Goal: Information Seeking & Learning: Learn about a topic

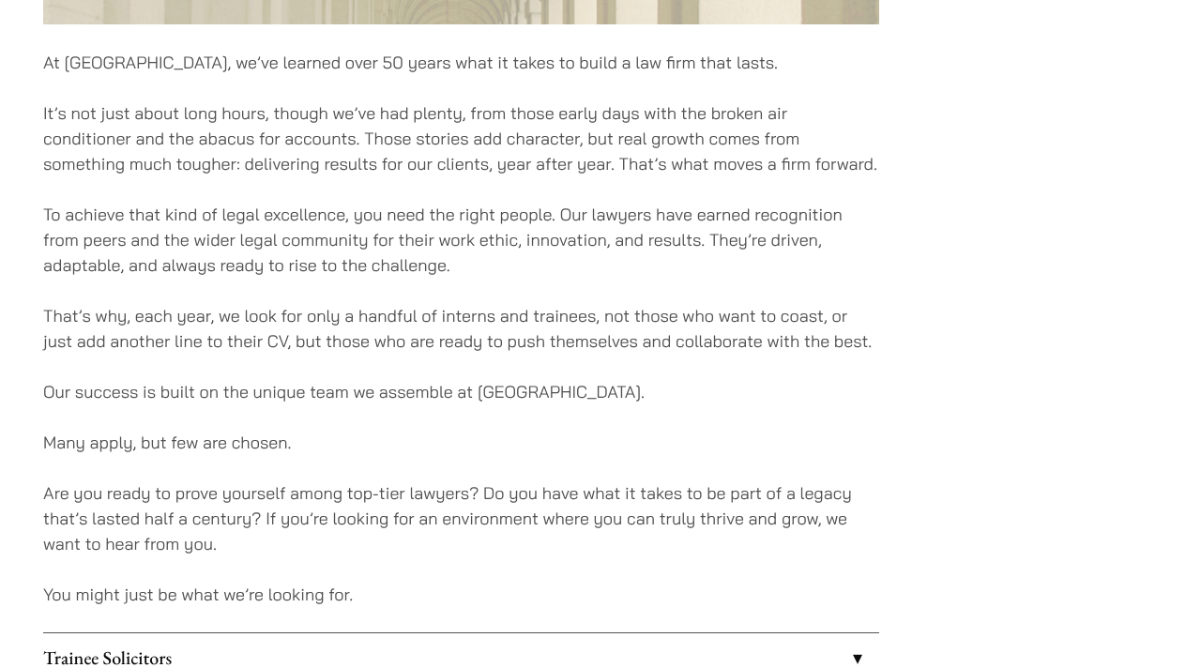
scroll to position [1121, 0]
click at [95, 453] on p "Many apply, but few are chosen." at bounding box center [461, 441] width 836 height 25
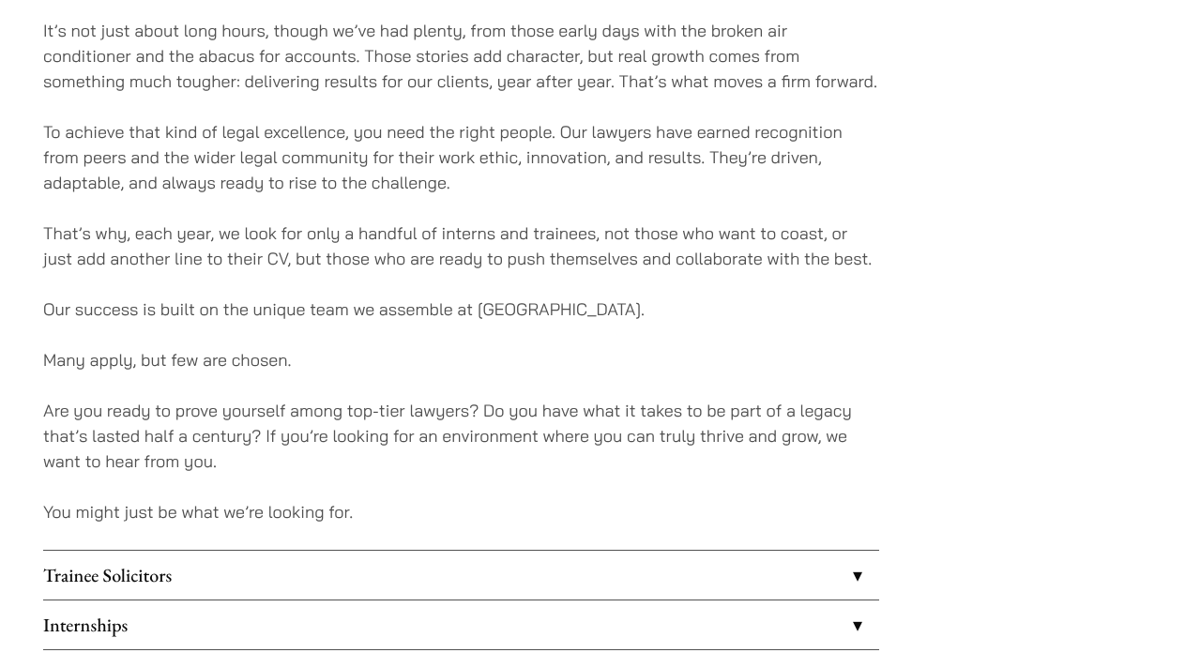
scroll to position [1226, 0]
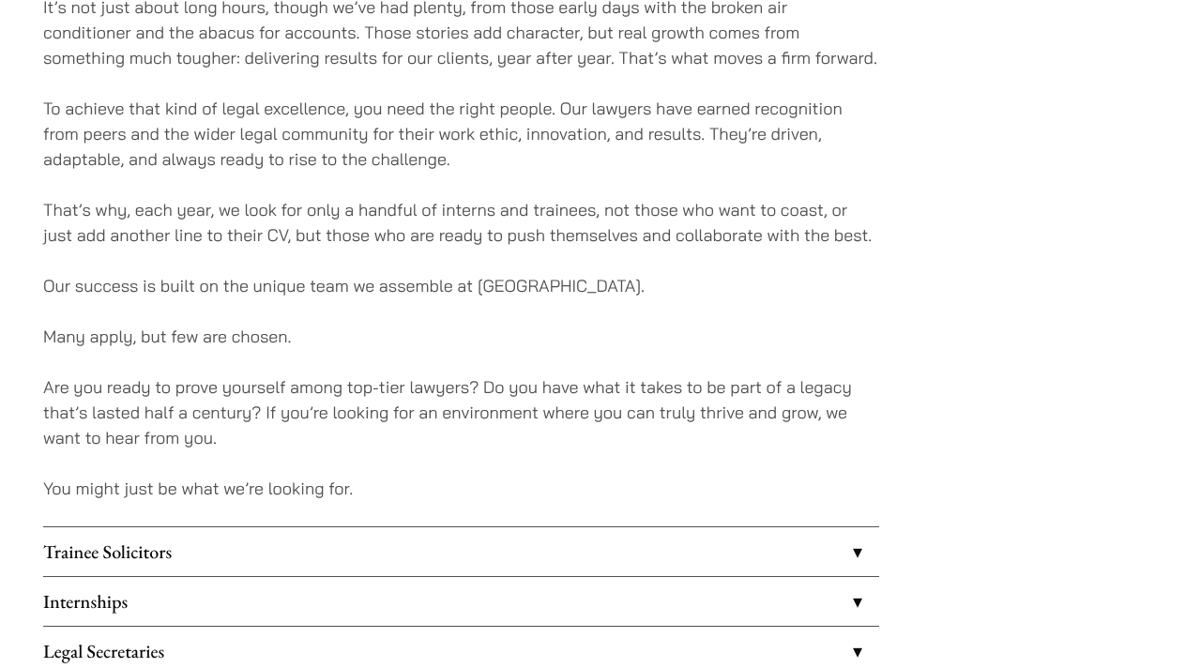
click at [247, 434] on p "Are you ready to prove yourself among top-tier lawyers? Do you have what it tak…" at bounding box center [461, 412] width 836 height 76
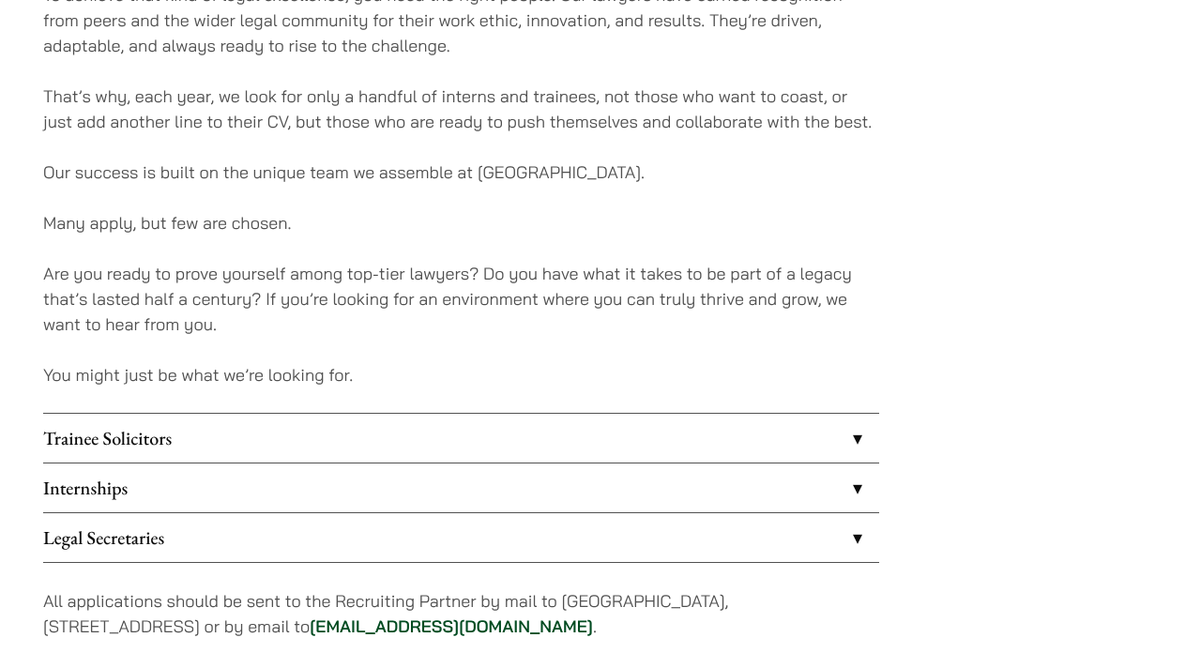
scroll to position [1339, 0]
click at [597, 420] on link "Trainee Solicitors" at bounding box center [461, 439] width 836 height 49
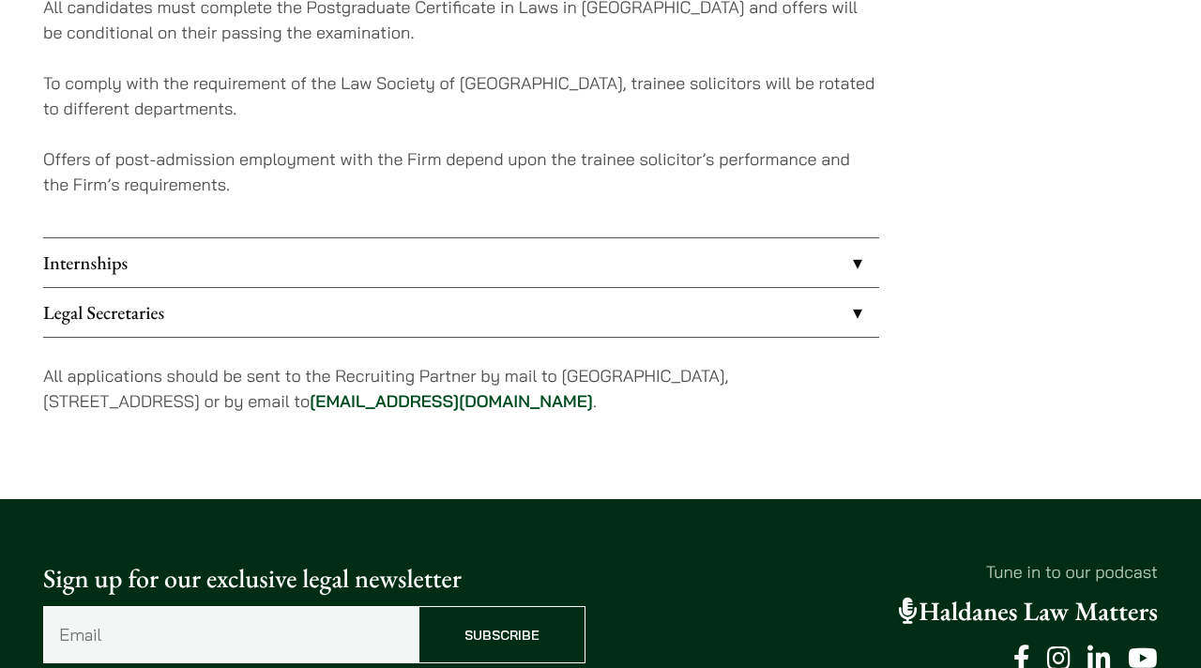
scroll to position [2028, 0]
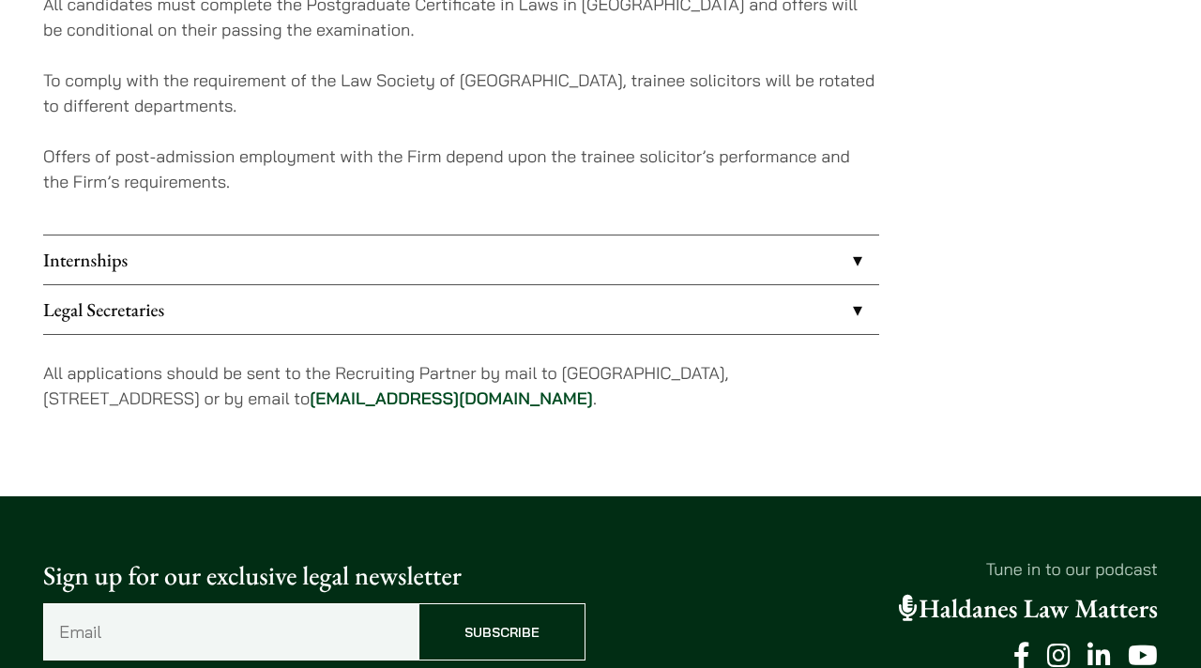
click at [568, 263] on link "Internships" at bounding box center [461, 259] width 836 height 49
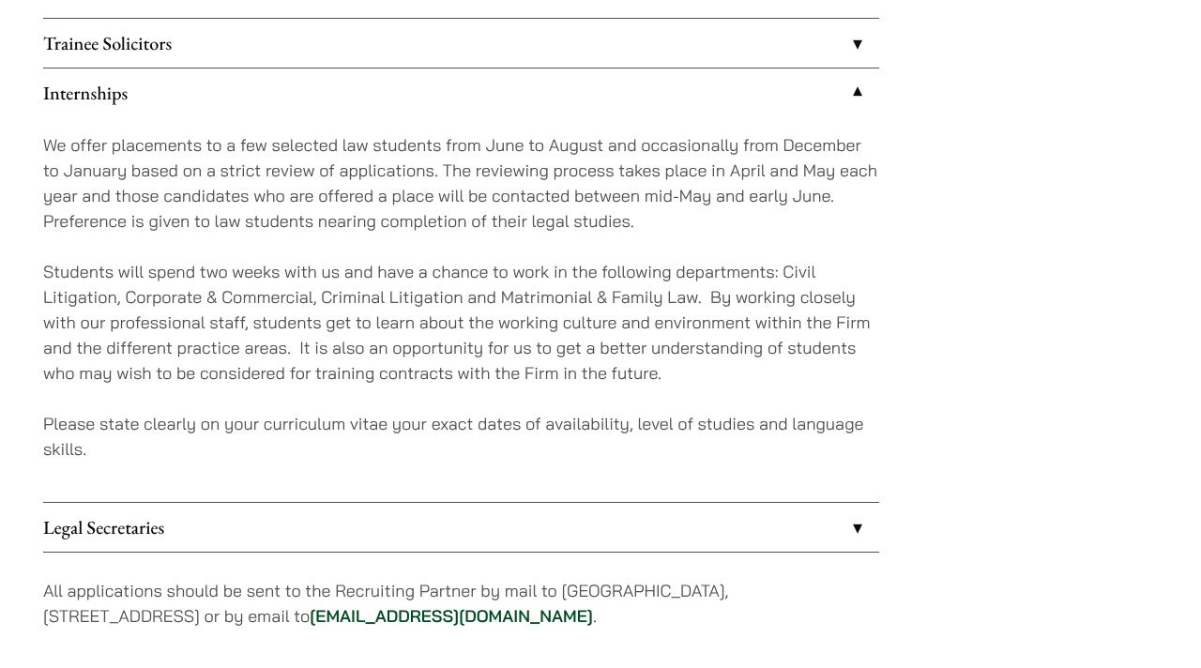
scroll to position [1719, 0]
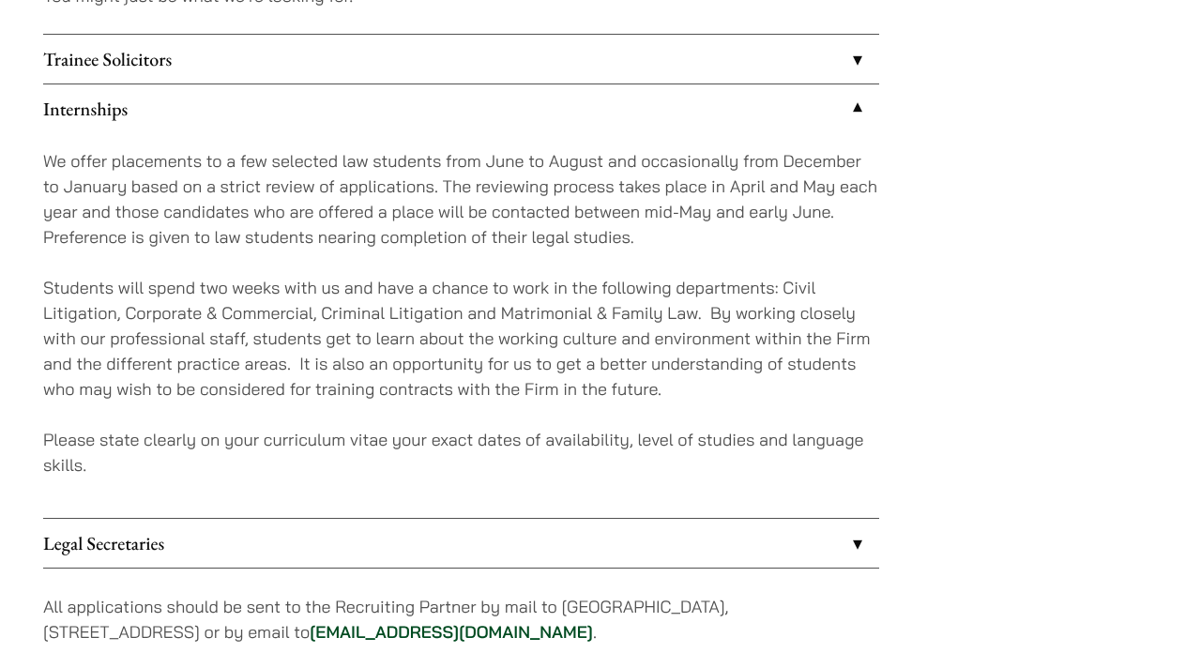
click at [607, 70] on link "Trainee Solicitors" at bounding box center [461, 59] width 836 height 49
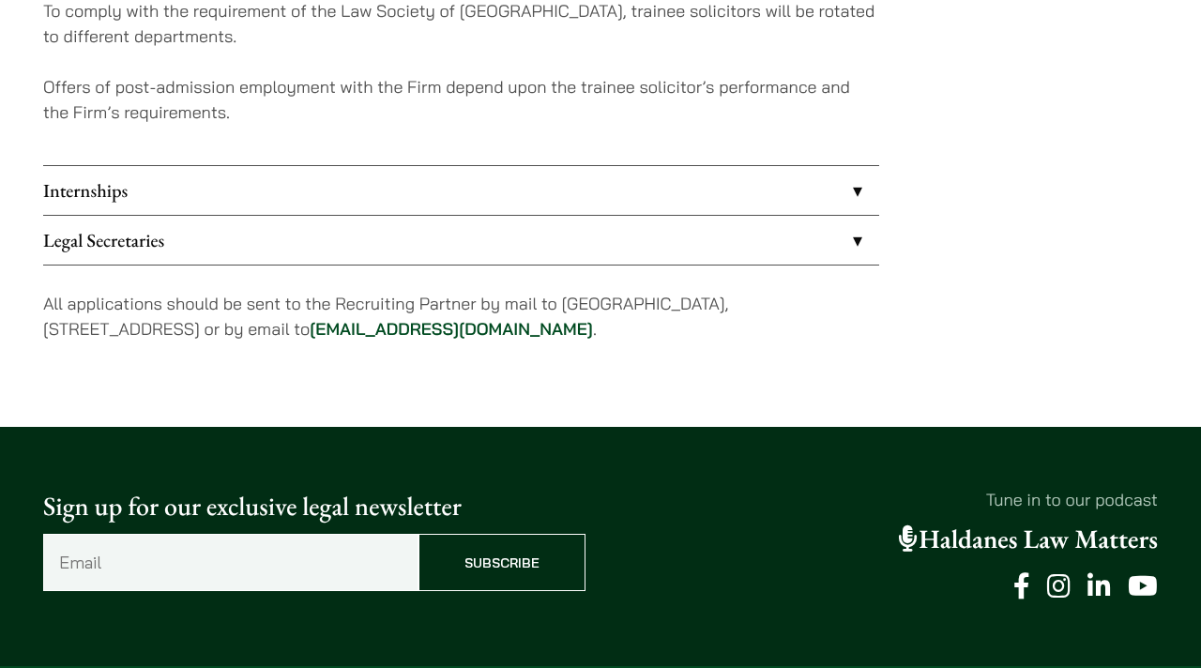
scroll to position [2066, 0]
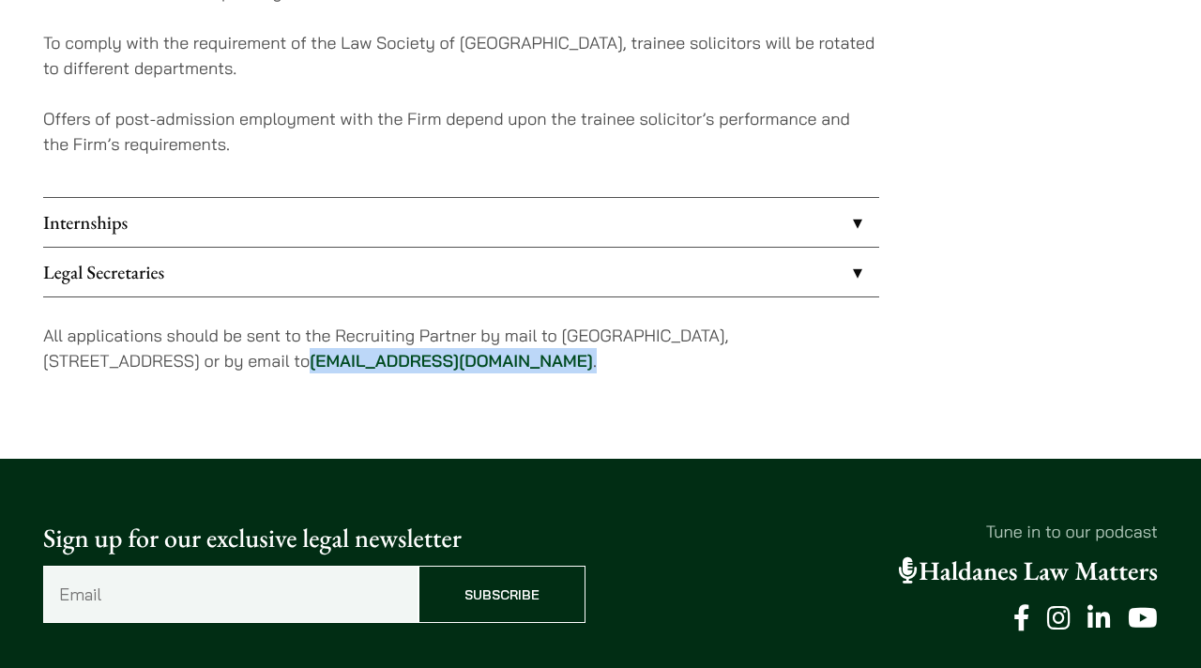
drag, startPoint x: 559, startPoint y: 368, endPoint x: 365, endPoint y: 366, distance: 194.2
click at [365, 366] on p "All applications should be sent to the Recruiting Partner by mail to 7th Floor,…" at bounding box center [461, 348] width 836 height 51
copy p "career@haldanes.com ."
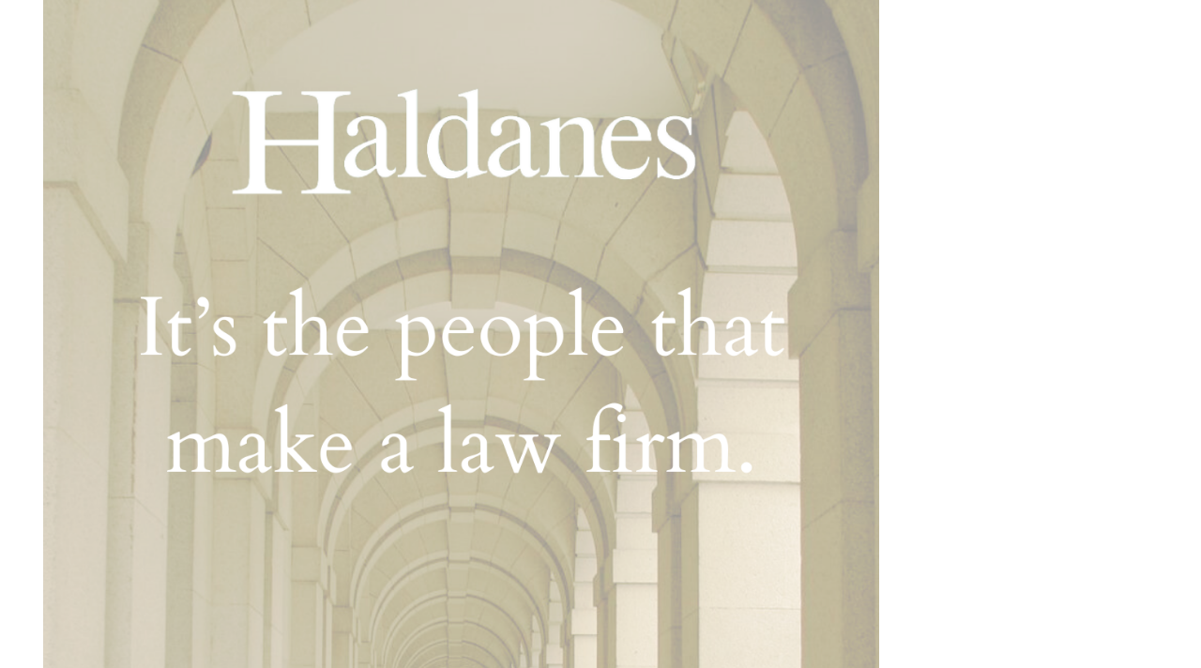
scroll to position [0, 0]
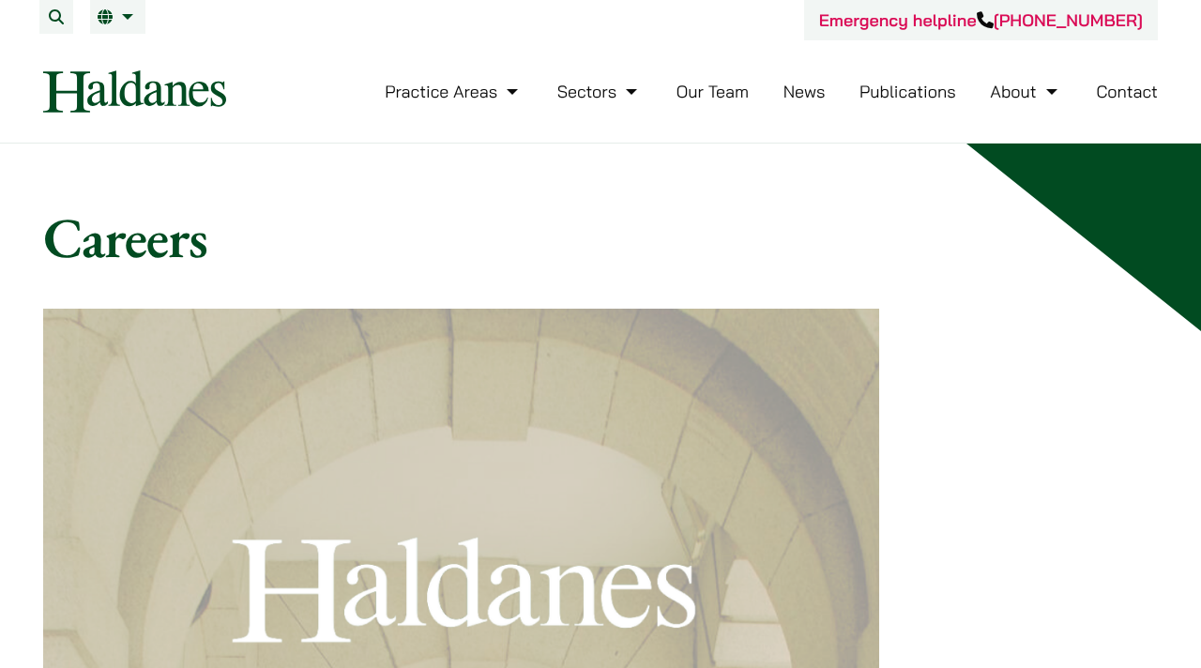
click at [795, 207] on h1 "Careers" at bounding box center [600, 238] width 1115 height 68
click at [727, 99] on link "Our Team" at bounding box center [712, 92] width 72 height 22
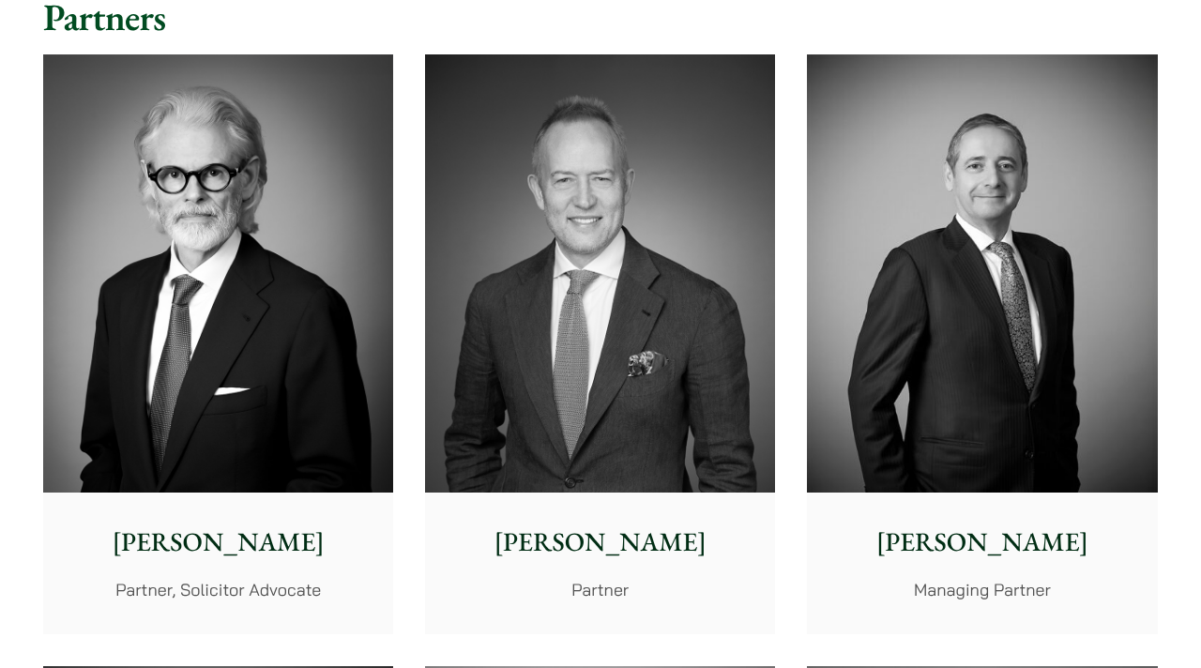
scroll to position [476, 0]
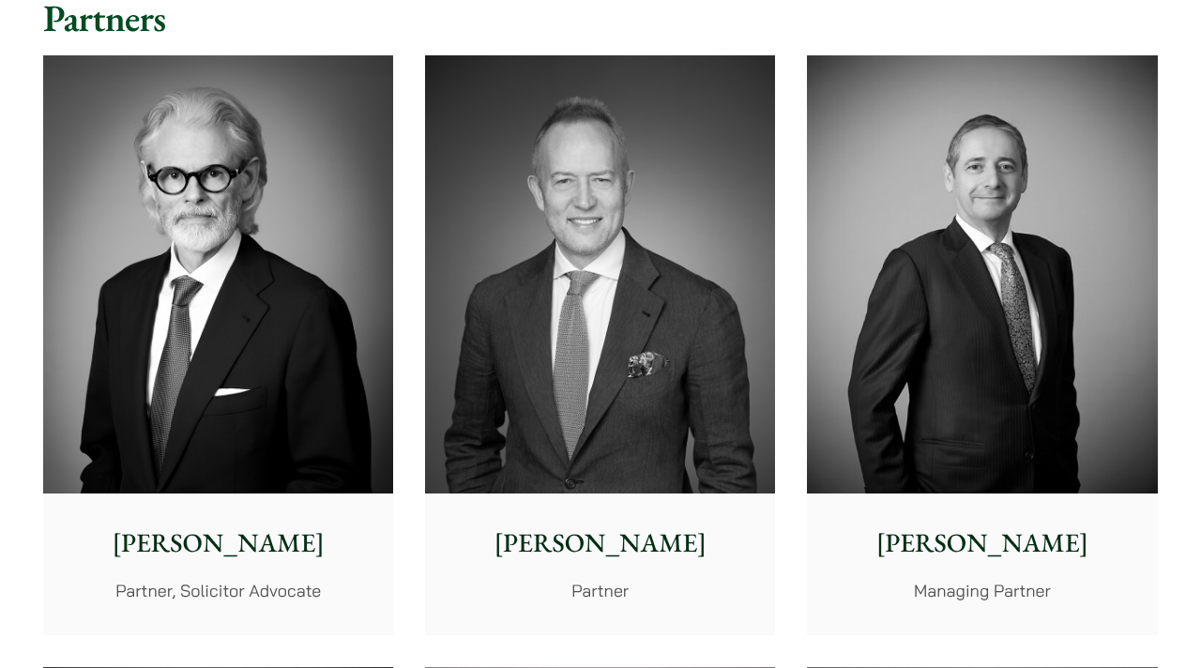
click at [278, 382] on img at bounding box center [218, 274] width 350 height 438
click at [962, 377] on img at bounding box center [982, 274] width 350 height 438
click at [325, 361] on img at bounding box center [218, 274] width 350 height 438
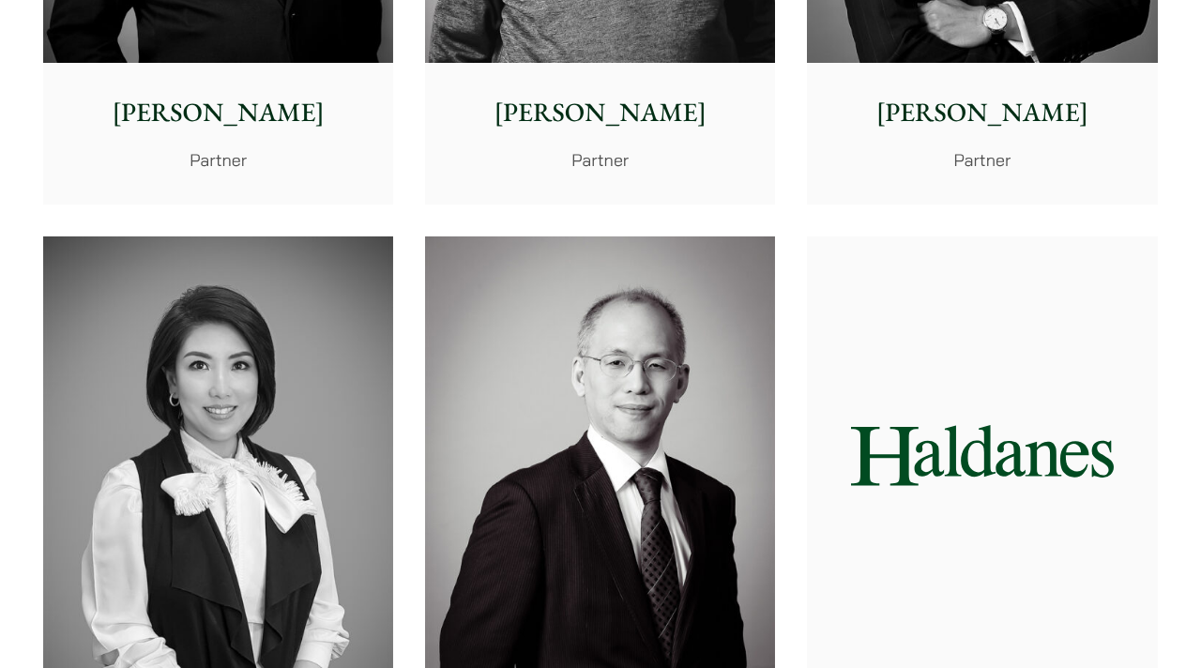
scroll to position [1622, 0]
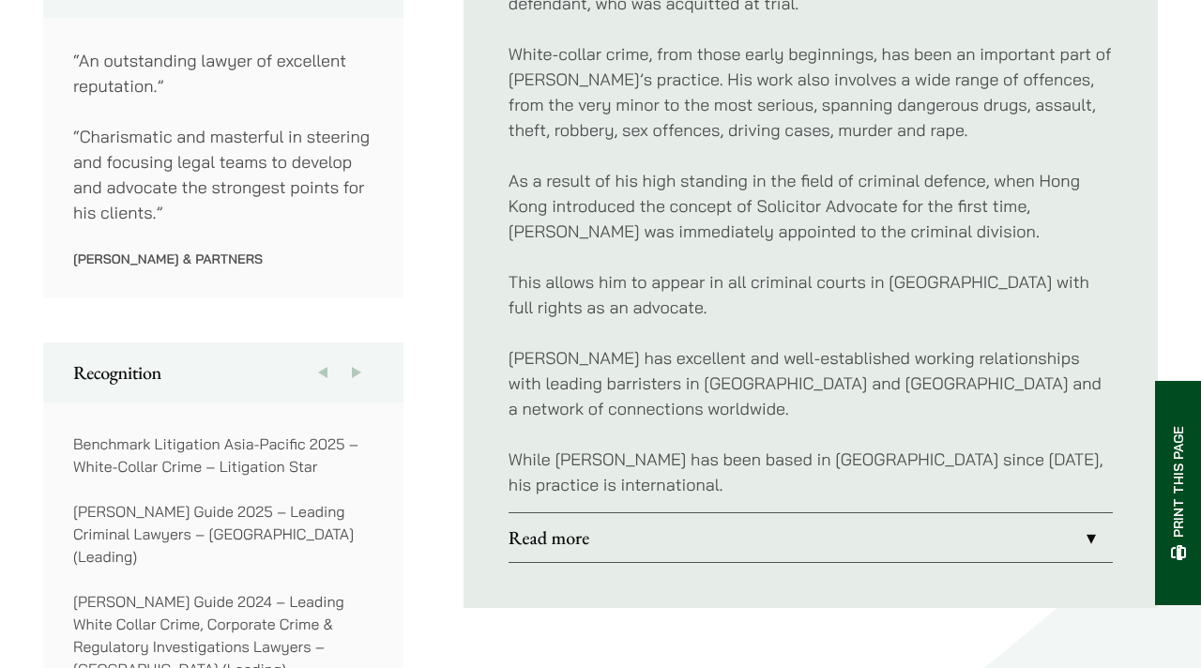
scroll to position [1146, 0]
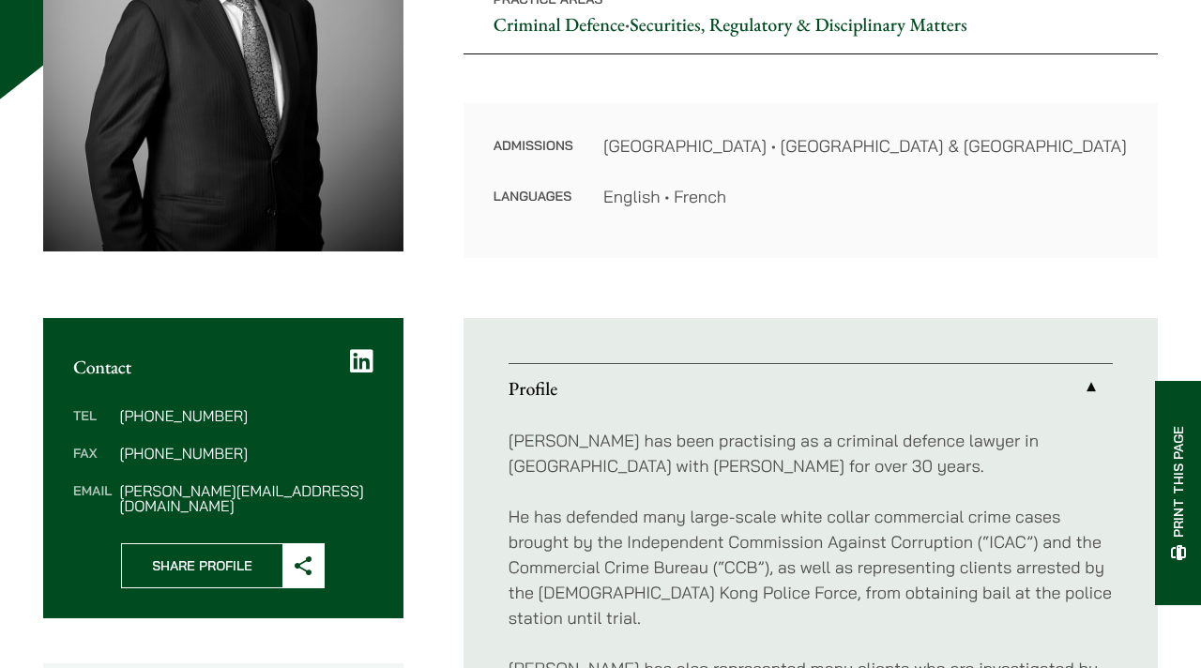
scroll to position [503, 0]
